Goal: Information Seeking & Learning: Understand process/instructions

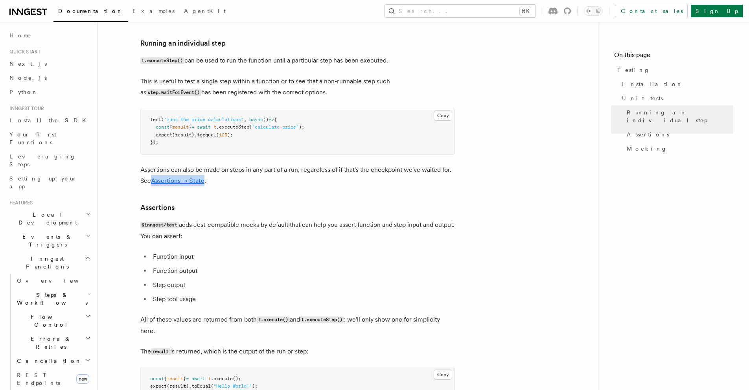
scroll to position [120, 0]
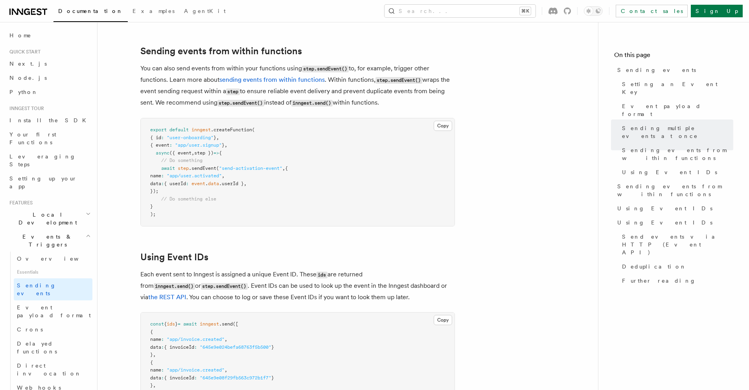
scroll to position [1198, 0]
click at [183, 166] on span "step" at bounding box center [183, 169] width 11 height 6
drag, startPoint x: 183, startPoint y: 159, endPoint x: 188, endPoint y: 161, distance: 5.6
click at [188, 161] on pre "export default inngest .createFunction ( { id : "user-onboarding" } , { event :…" at bounding box center [298, 173] width 314 height 108
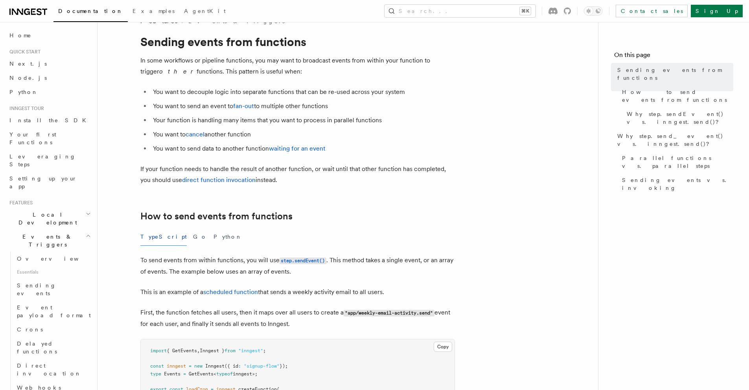
scroll to position [39, 0]
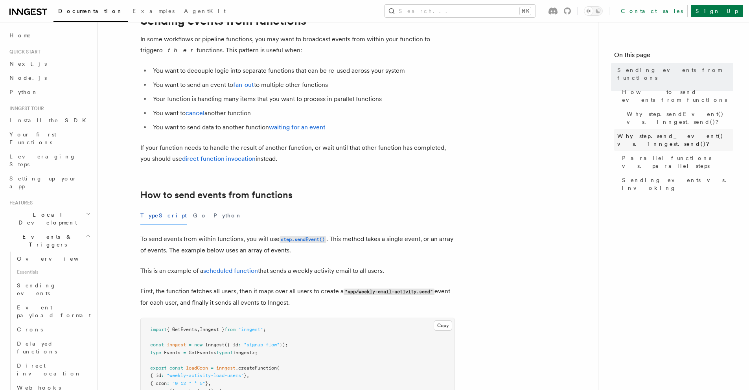
click at [650, 132] on span "Why step.send_event() vs. inngest.send()?" at bounding box center [676, 140] width 116 height 16
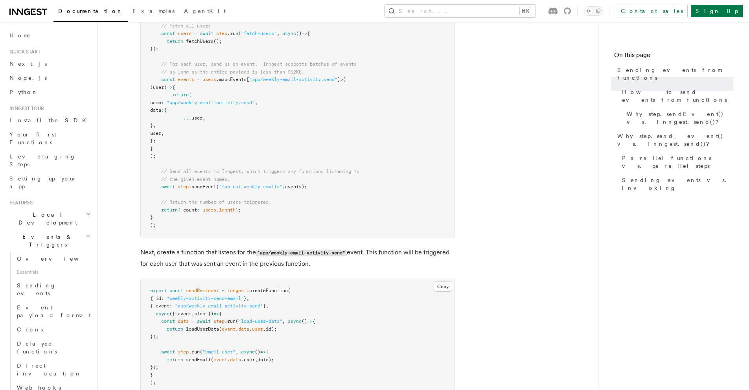
scroll to position [463, 0]
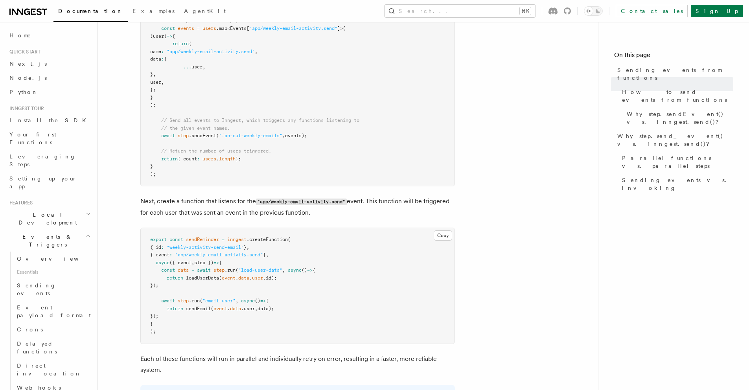
click at [184, 310] on span at bounding box center [184, 309] width 3 height 6
drag, startPoint x: 185, startPoint y: 310, endPoint x: 297, endPoint y: 304, distance: 112.6
click at [297, 304] on pre "export const sendReminder = inngest .createFunction ( { id : "weekly-activity-s…" at bounding box center [298, 286] width 314 height 116
click at [204, 296] on pre "export const sendReminder = inngest .createFunction ( { id : "weekly-activity-s…" at bounding box center [298, 286] width 314 height 116
click at [645, 110] on span "Why step.sendEvent() vs. inngest.send()?" at bounding box center [680, 118] width 107 height 16
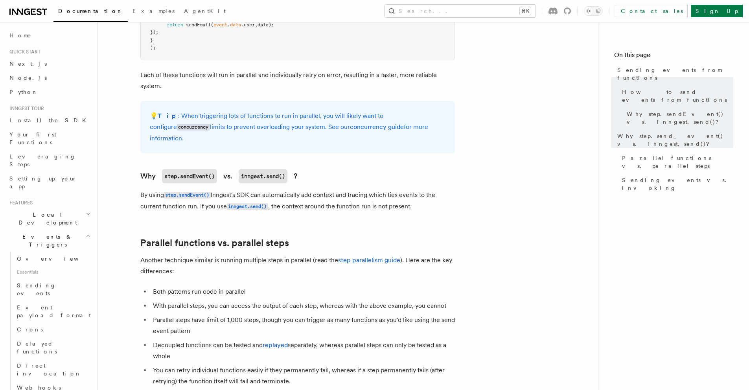
scroll to position [735, 0]
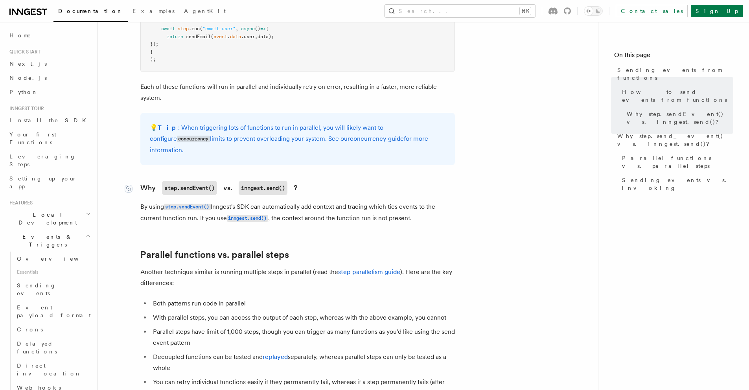
click at [245, 181] on code "inngest.send()" at bounding box center [263, 188] width 49 height 14
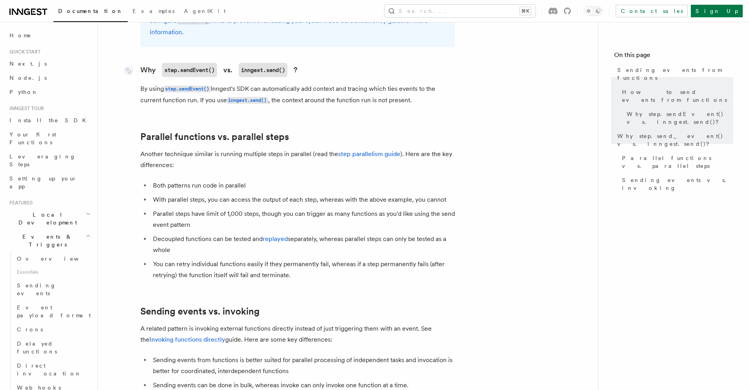
scroll to position [867, 0]
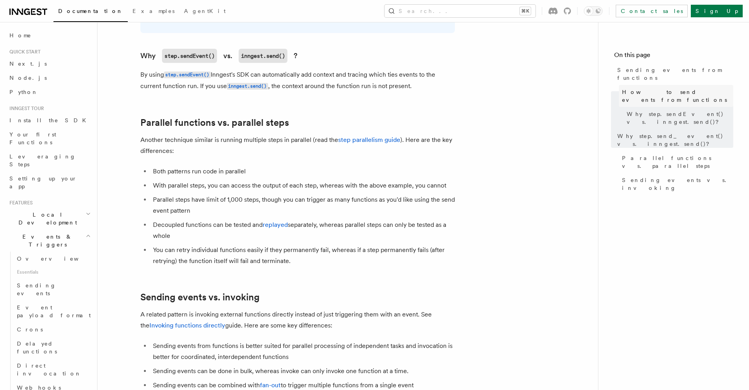
click at [666, 88] on span "How to send events from functions" at bounding box center [677, 96] width 111 height 16
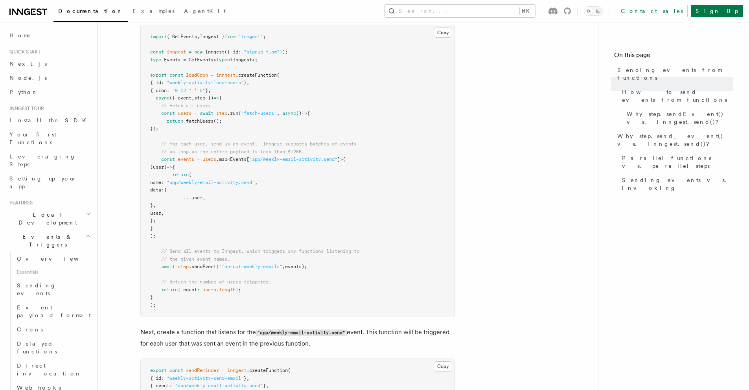
scroll to position [330, 0]
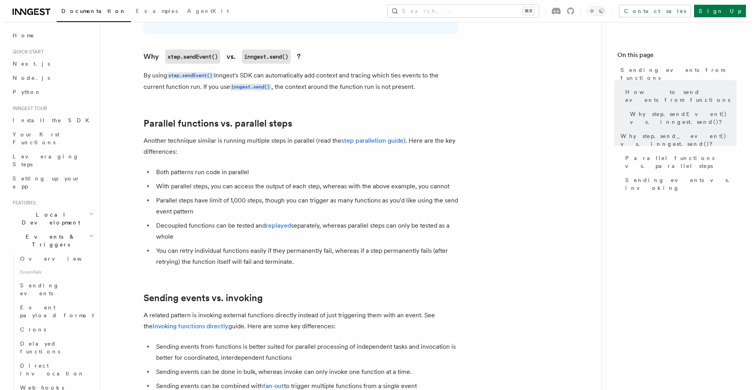
scroll to position [867, 0]
click at [492, 12] on button "Search... ⌘K" at bounding box center [460, 11] width 151 height 13
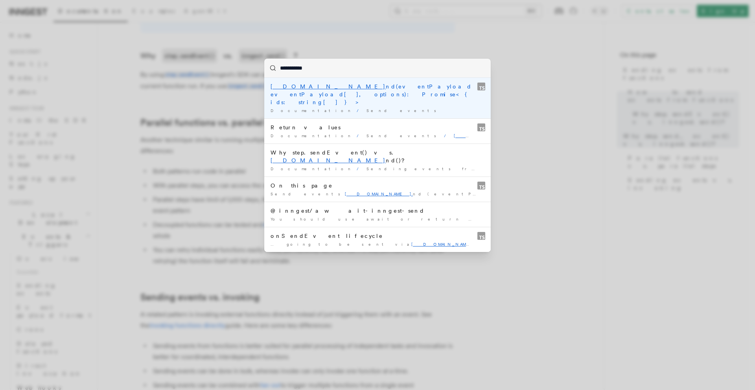
type input "**********"
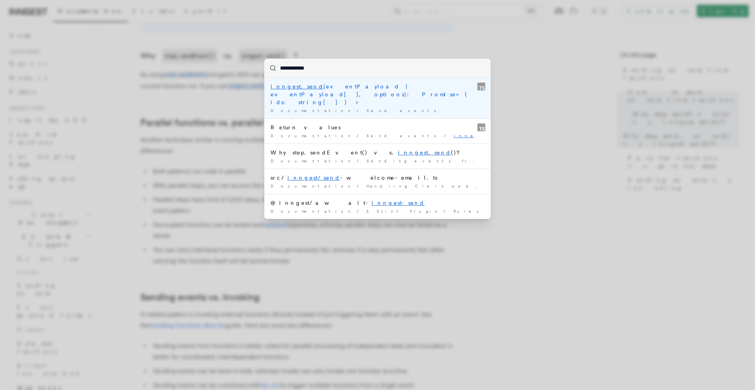
click at [335, 90] on div "inngest.send (eventPayload | eventPayload[], options): Promise<{ ids: string[] …" at bounding box center [378, 95] width 214 height 24
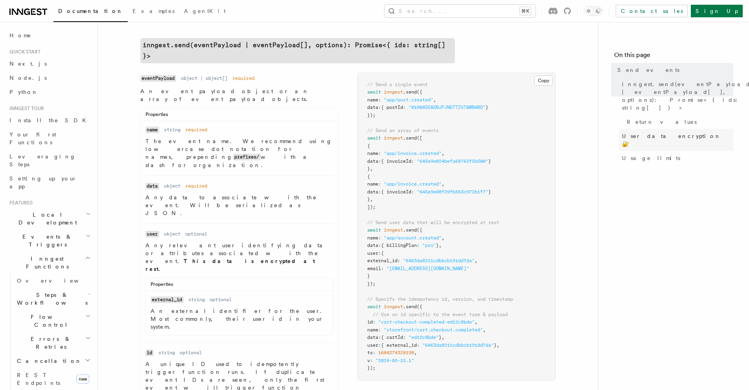
scroll to position [243, 0]
